Goal: Check status: Check status

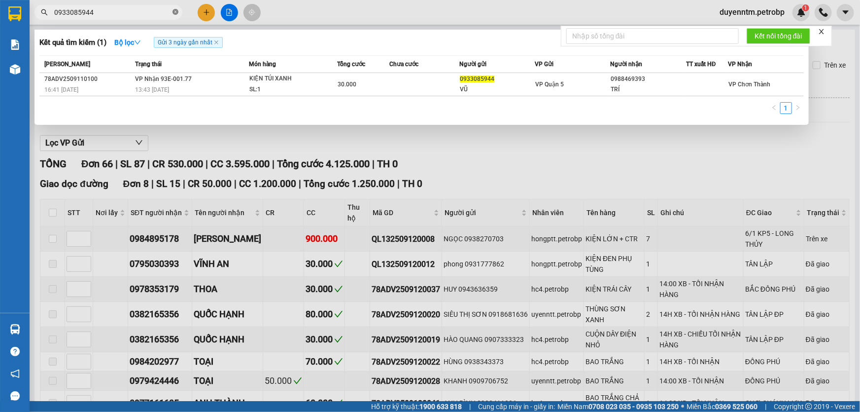
click at [176, 12] on icon "close-circle" at bounding box center [176, 12] width 6 height 6
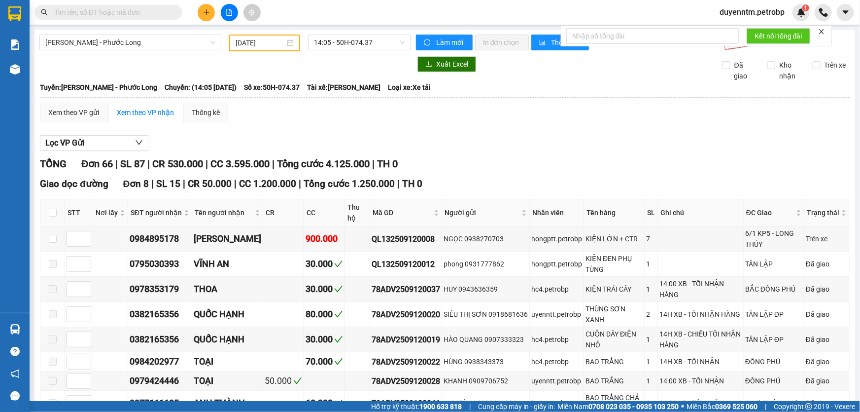
click at [150, 12] on input "text" at bounding box center [112, 12] width 116 height 11
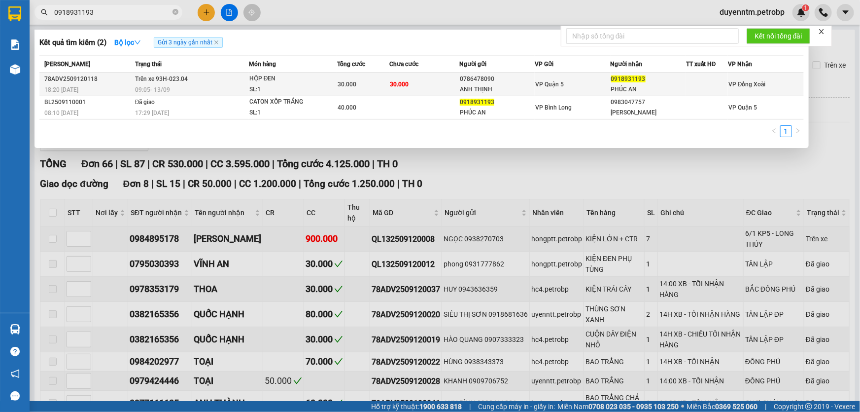
type input "0918931193"
click at [176, 77] on span "Trên xe 93H-023.04" at bounding box center [161, 78] width 53 height 7
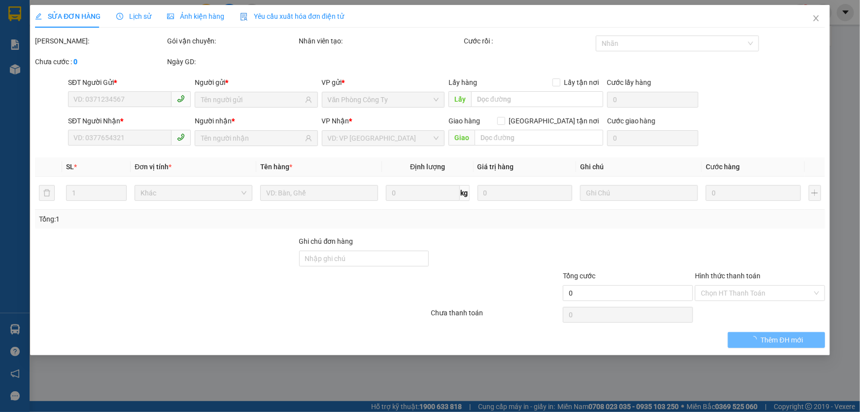
type input "0786478090"
type input "ANH THỊNH"
type input "0918931193"
type input "PHÚC AN"
type input "30.000"
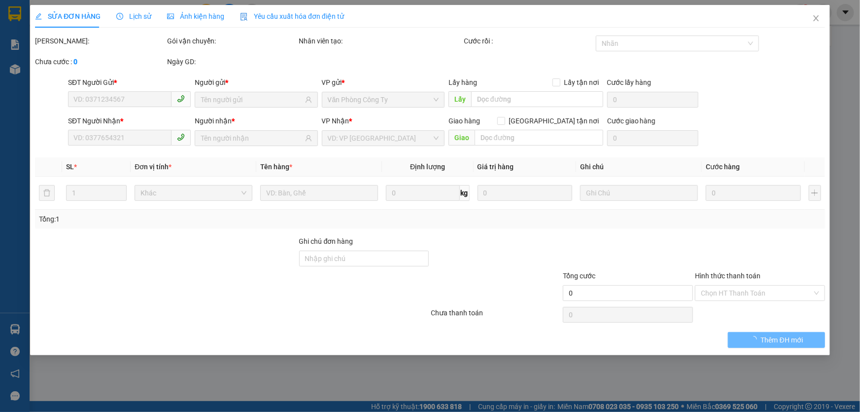
type input "30.000"
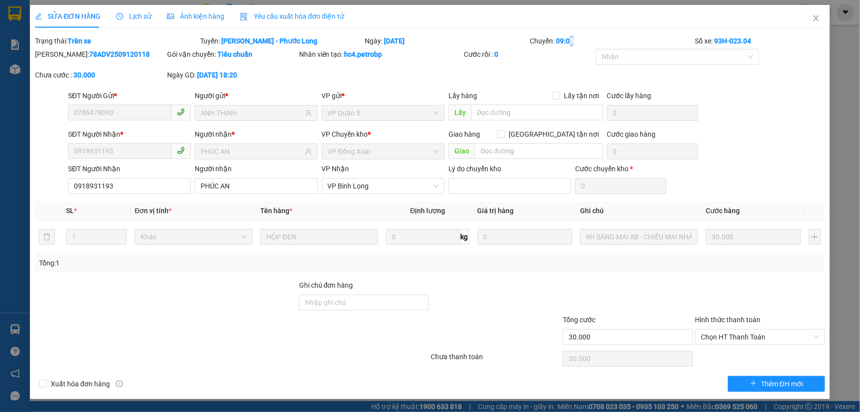
drag, startPoint x: 579, startPoint y: 40, endPoint x: 569, endPoint y: 42, distance: 9.6
click at [569, 42] on div "Chuyến: 09:05" at bounding box center [611, 40] width 165 height 11
drag, startPoint x: 753, startPoint y: 38, endPoint x: 715, endPoint y: 39, distance: 38.0
click at [715, 39] on div "Số xe: 93H-023.04" at bounding box center [760, 40] width 132 height 11
copy b "93H-023.04"
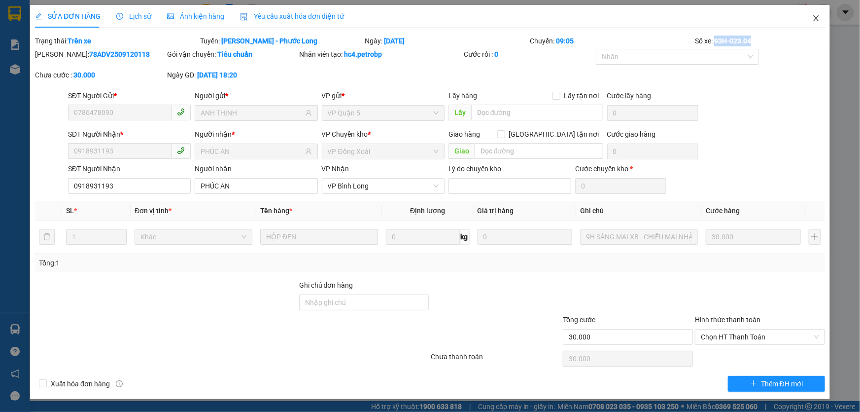
click at [816, 21] on icon "close" at bounding box center [816, 18] width 8 height 8
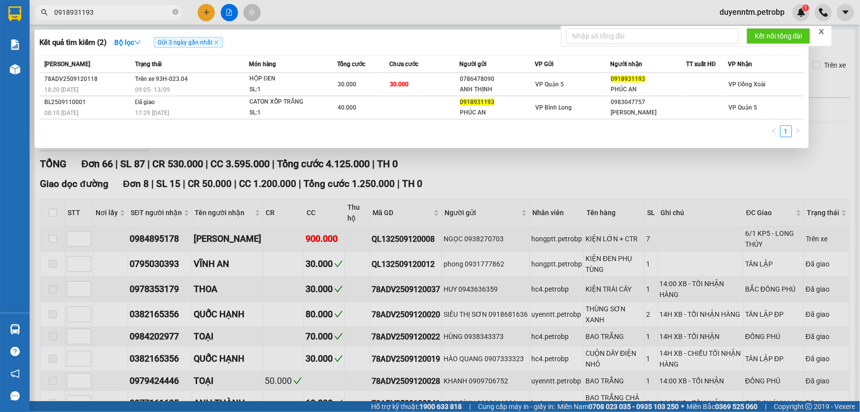
click at [130, 15] on input "0918931193" at bounding box center [112, 12] width 116 height 11
click at [357, 16] on div at bounding box center [430, 206] width 860 height 412
